Goal: Information Seeking & Learning: Learn about a topic

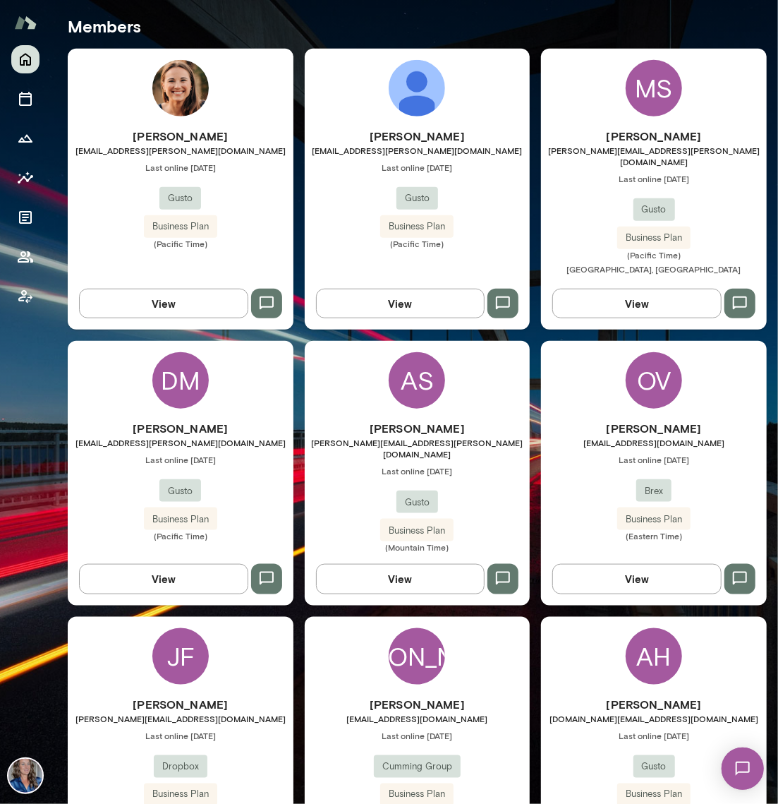
scroll to position [376, 0]
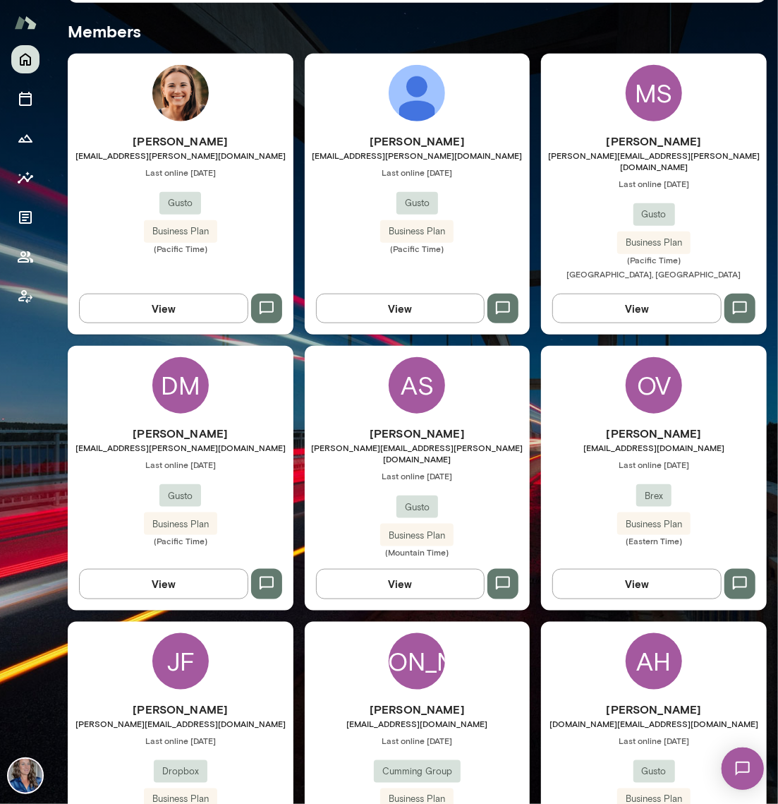
click at [381, 363] on div "AS [PERSON_NAME] [PERSON_NAME][EMAIL_ADDRESS][PERSON_NAME][DOMAIN_NAME] Last on…" at bounding box center [418, 478] width 226 height 264
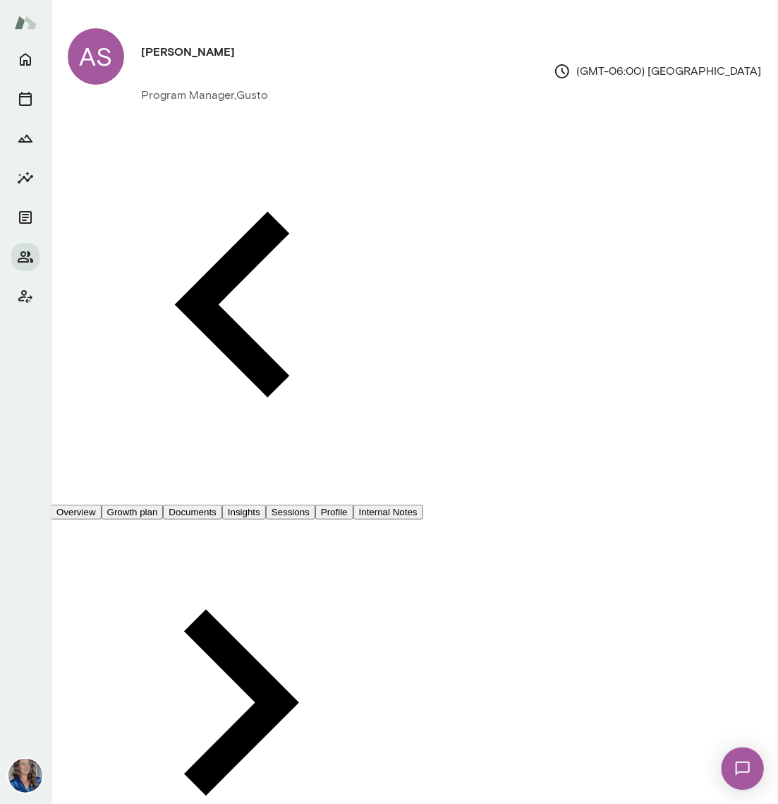
click at [164, 504] on button "Growth plan" at bounding box center [133, 511] width 62 height 15
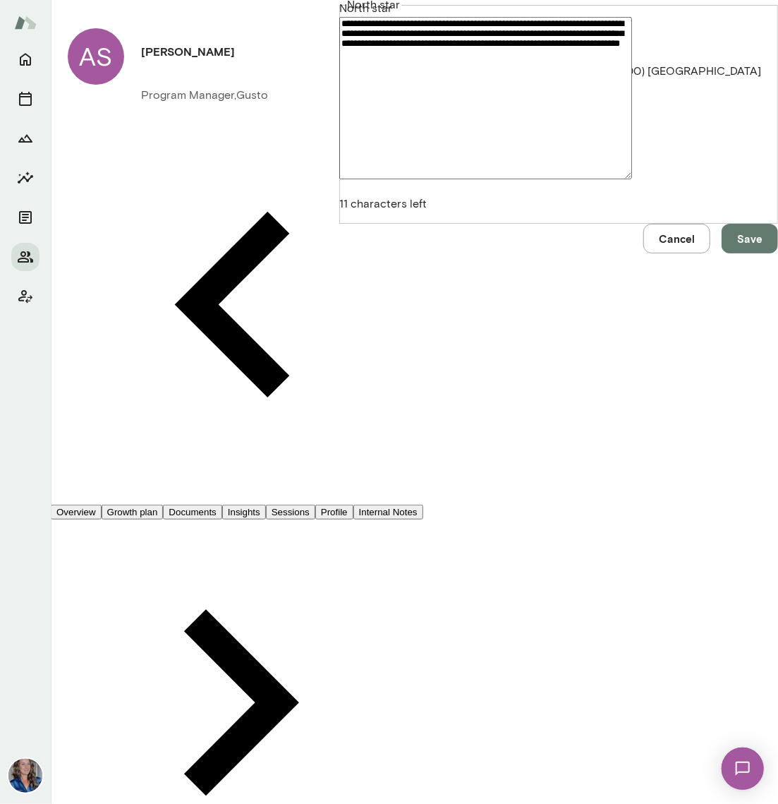
click at [643, 253] on button "Cancel" at bounding box center [676, 239] width 67 height 30
